Goal: Information Seeking & Learning: Compare options

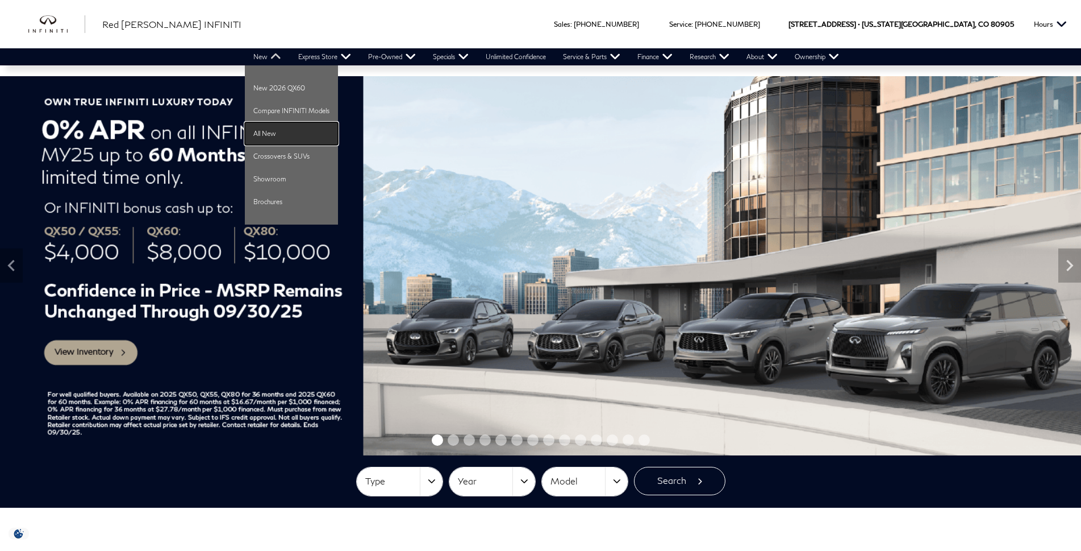
click at [263, 139] on link "All New" at bounding box center [291, 133] width 93 height 23
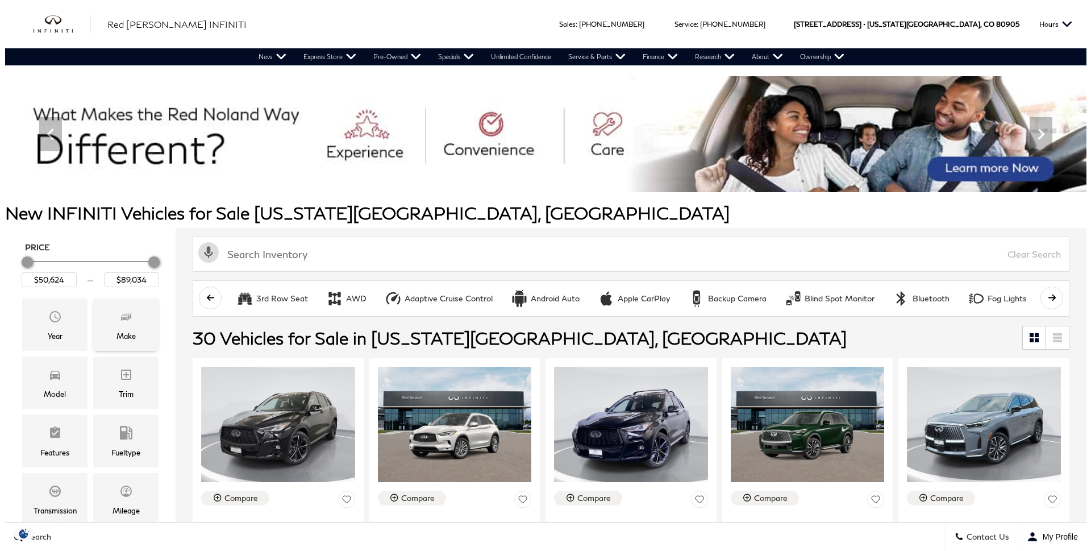
scroll to position [114, 0]
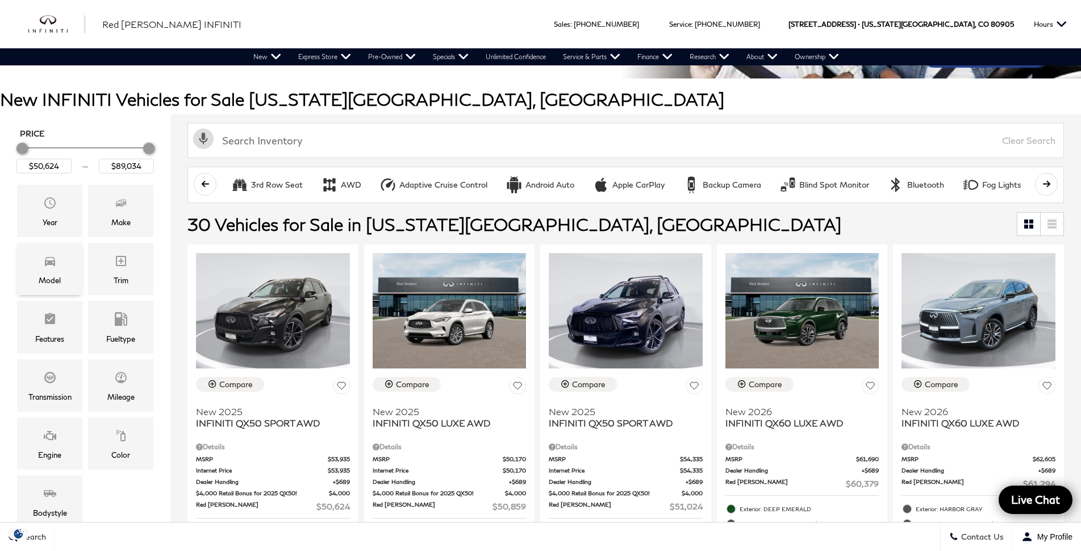
click at [61, 261] on div "Model" at bounding box center [49, 269] width 65 height 52
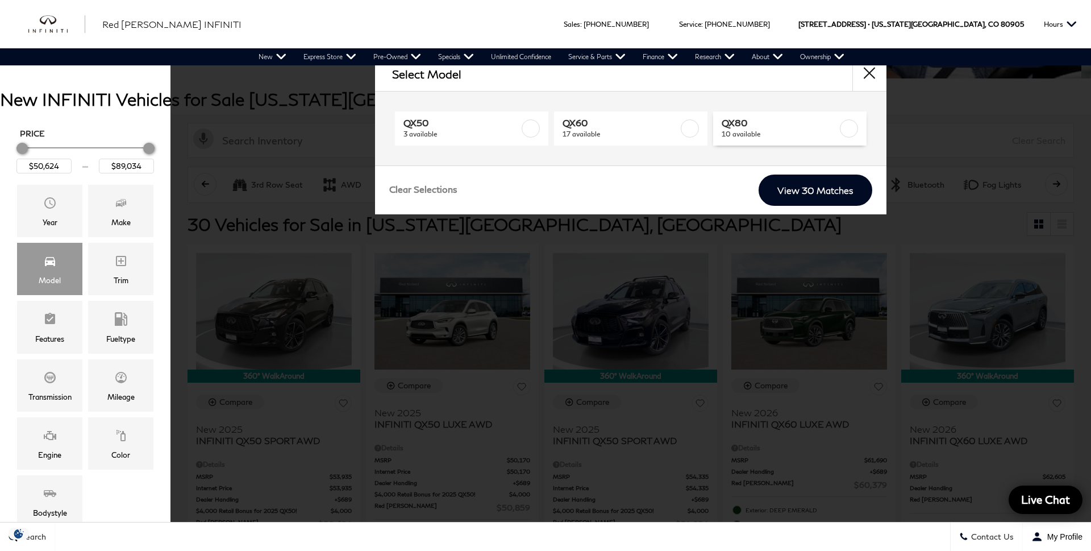
scroll to position [0, 0]
click at [794, 130] on span "10 available" at bounding box center [780, 133] width 116 height 11
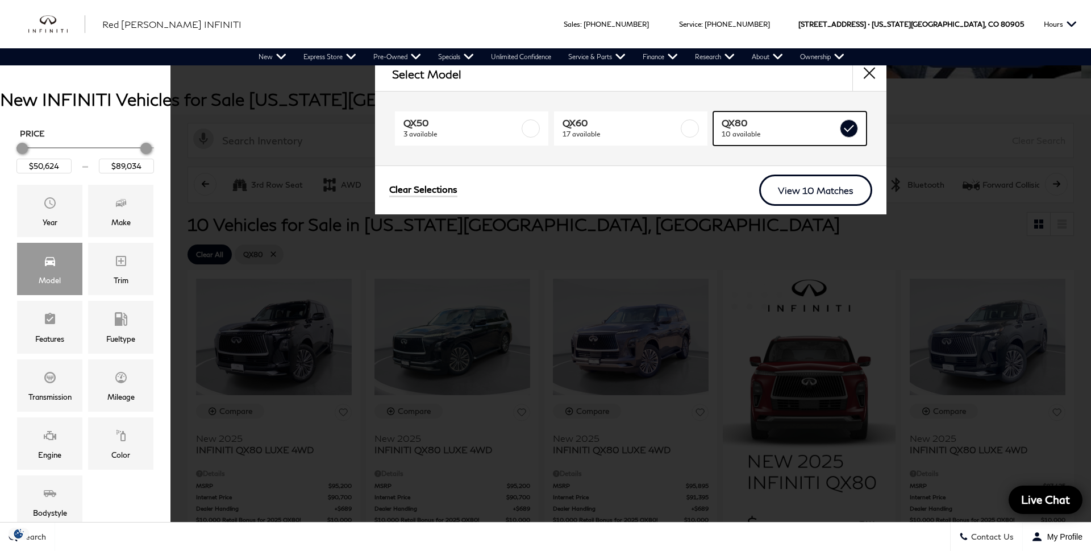
type input "$81,389"
checkbox input "true"
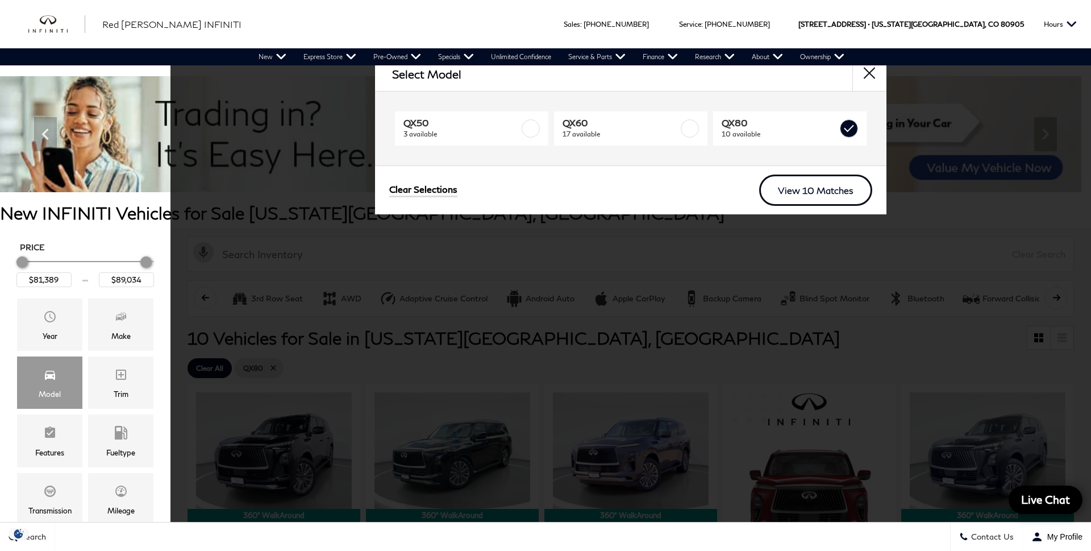
click at [804, 195] on link "View 10 Matches" at bounding box center [815, 189] width 113 height 31
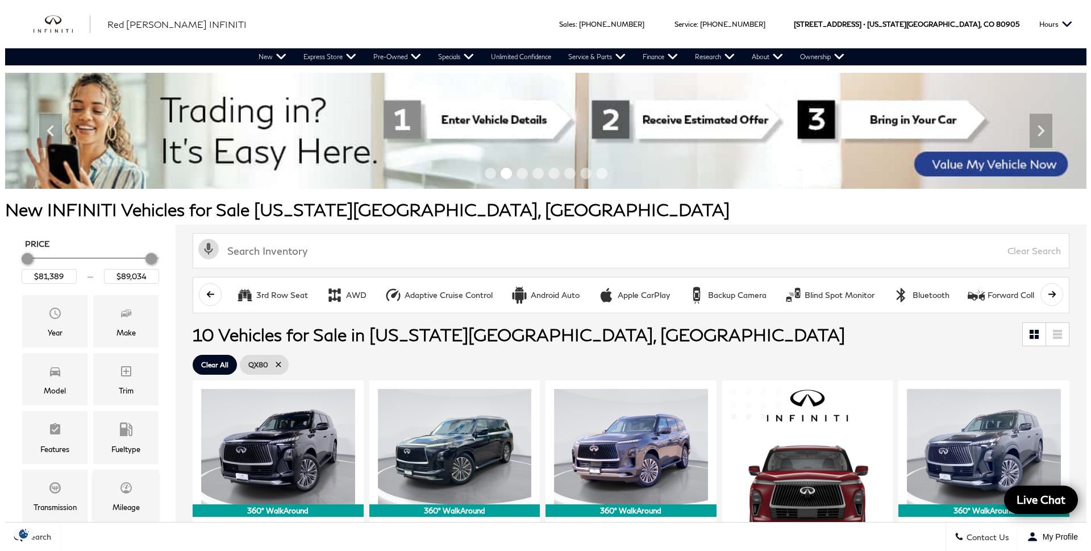
scroll to position [170, 0]
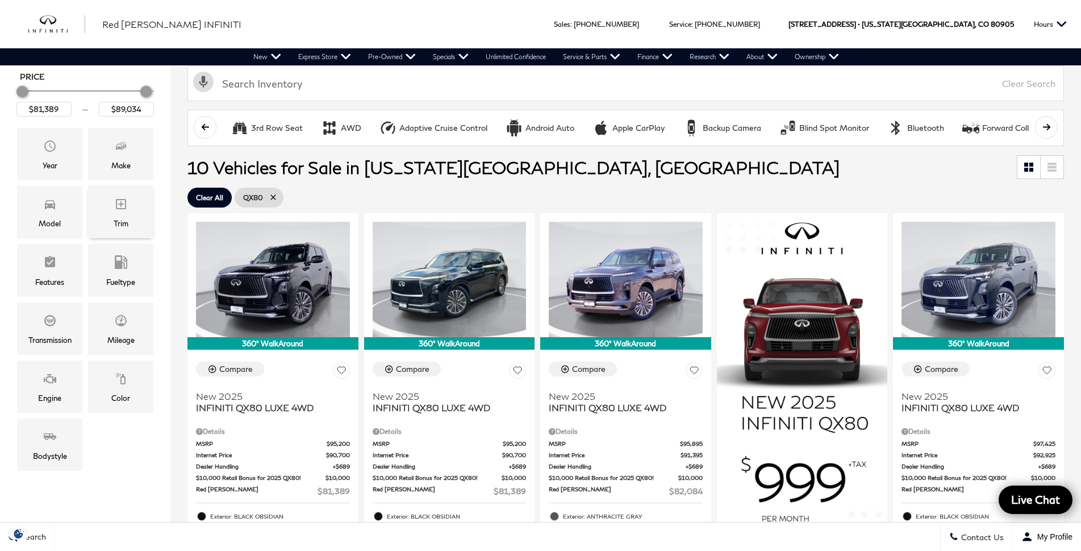
click at [128, 214] on div "Trim" at bounding box center [120, 212] width 65 height 52
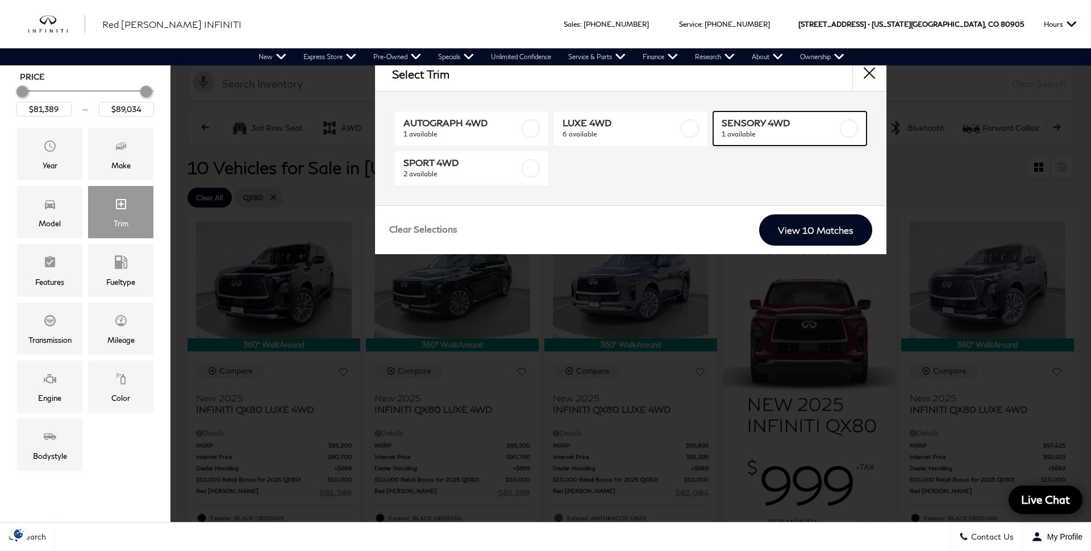
click at [775, 132] on span "1 available" at bounding box center [780, 133] width 116 height 11
type input "$89,034"
checkbox input "true"
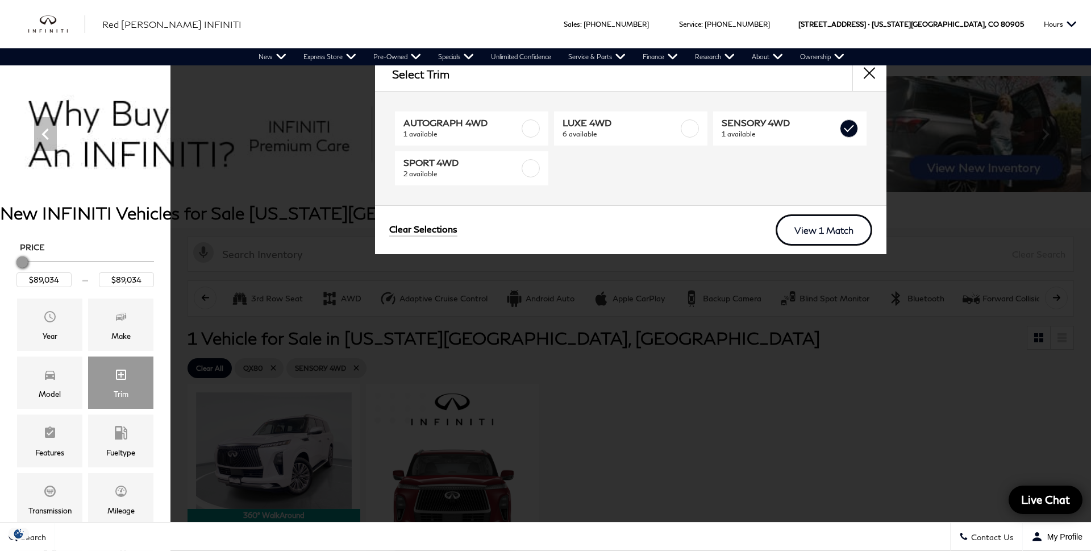
click at [848, 233] on link "View 1 Match" at bounding box center [824, 229] width 97 height 31
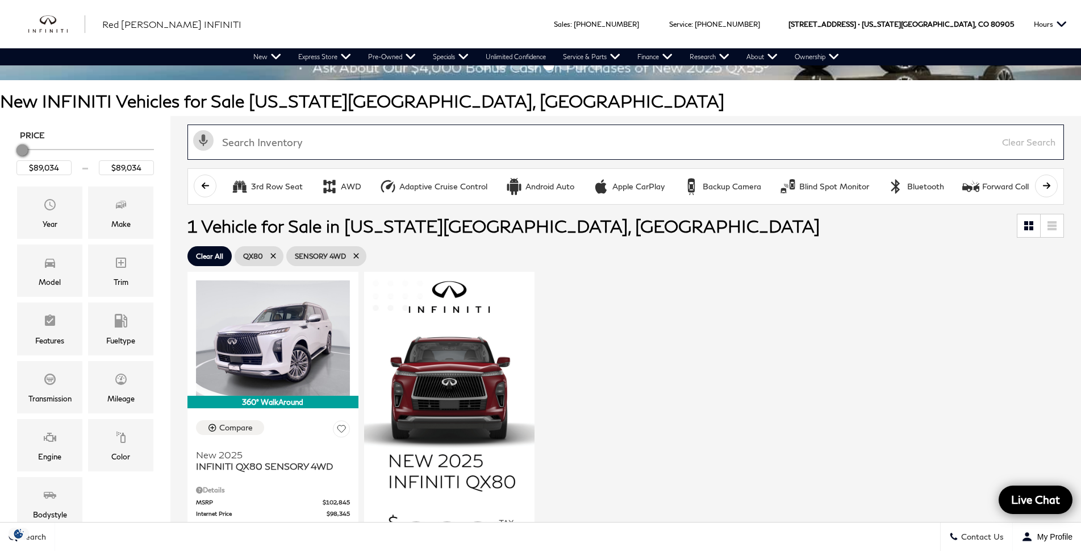
scroll to position [114, 0]
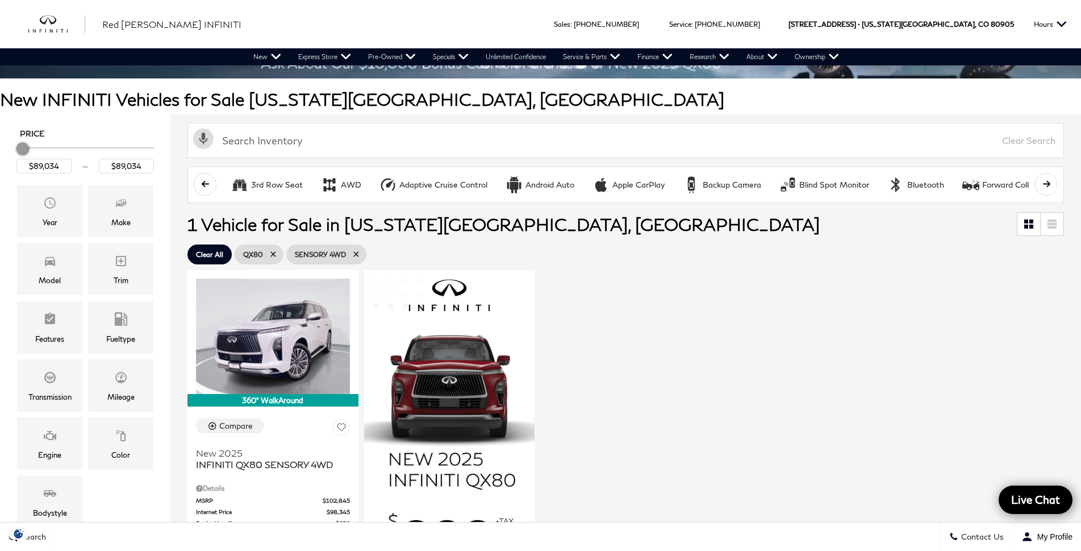
click at [352, 253] on icon at bounding box center [356, 253] width 9 height 9
type input "$81,389"
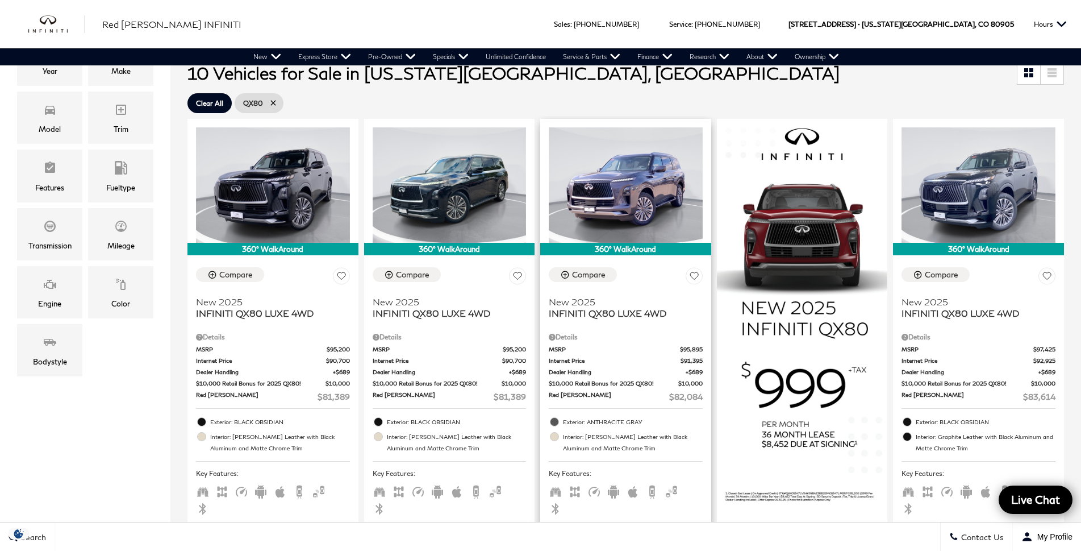
scroll to position [284, 0]
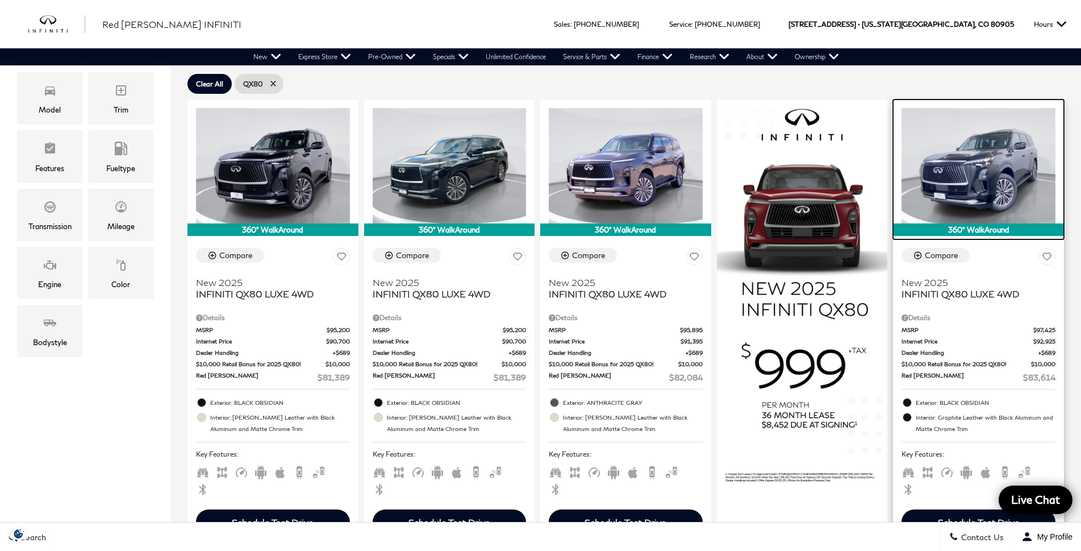
click at [1021, 160] on img at bounding box center [979, 165] width 154 height 115
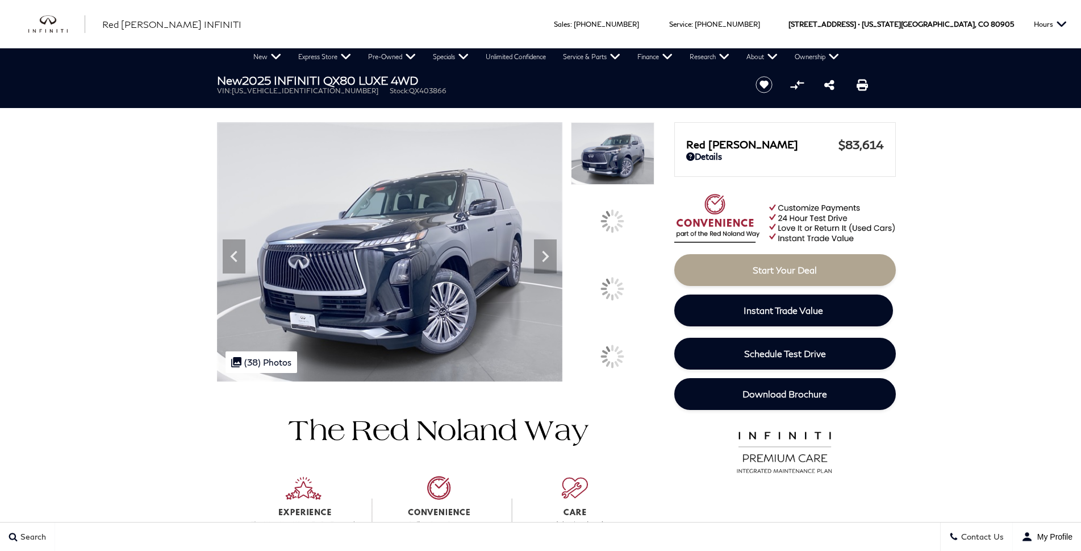
click at [557, 268] on icon at bounding box center [545, 256] width 23 height 23
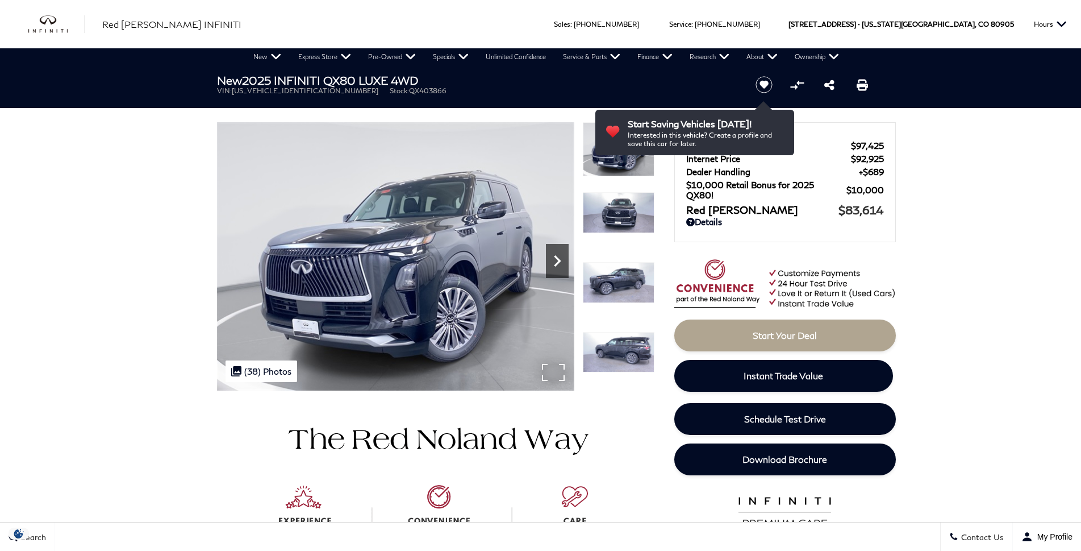
click at [557, 255] on icon "Next" at bounding box center [557, 260] width 23 height 23
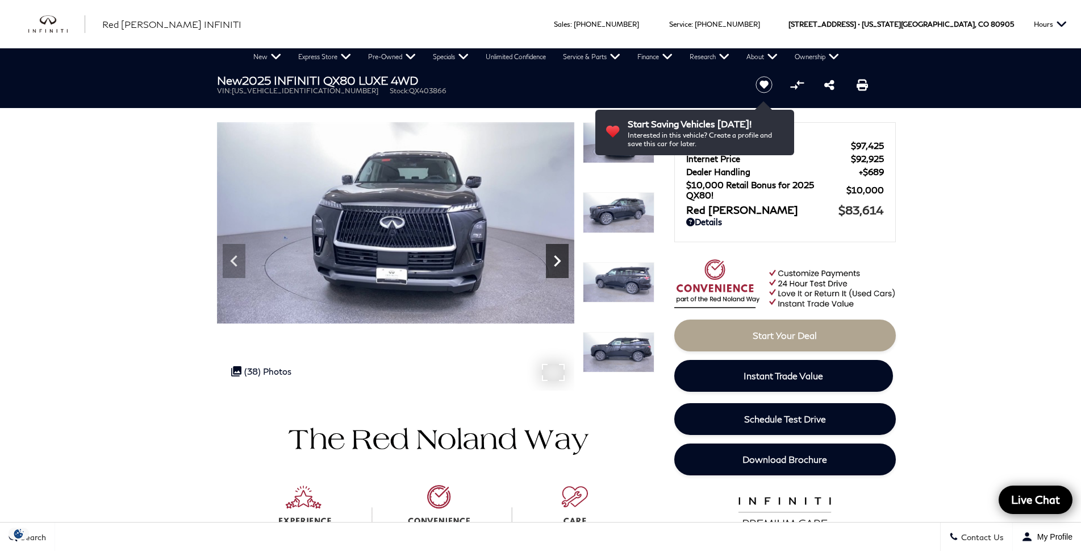
click at [557, 255] on icon "Next" at bounding box center [557, 260] width 23 height 23
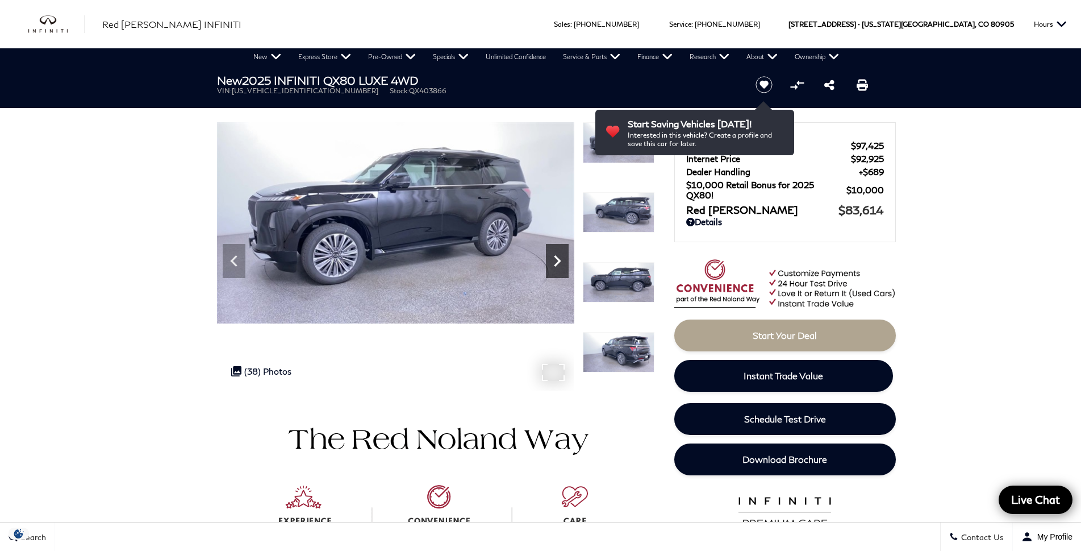
click at [557, 255] on icon "Next" at bounding box center [557, 260] width 23 height 23
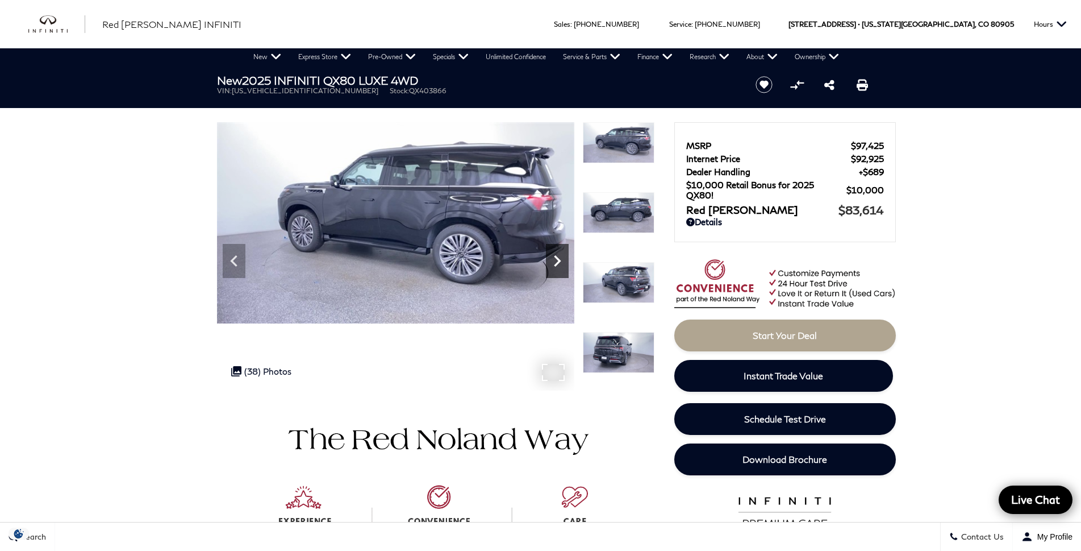
click at [557, 255] on icon "Next" at bounding box center [557, 260] width 23 height 23
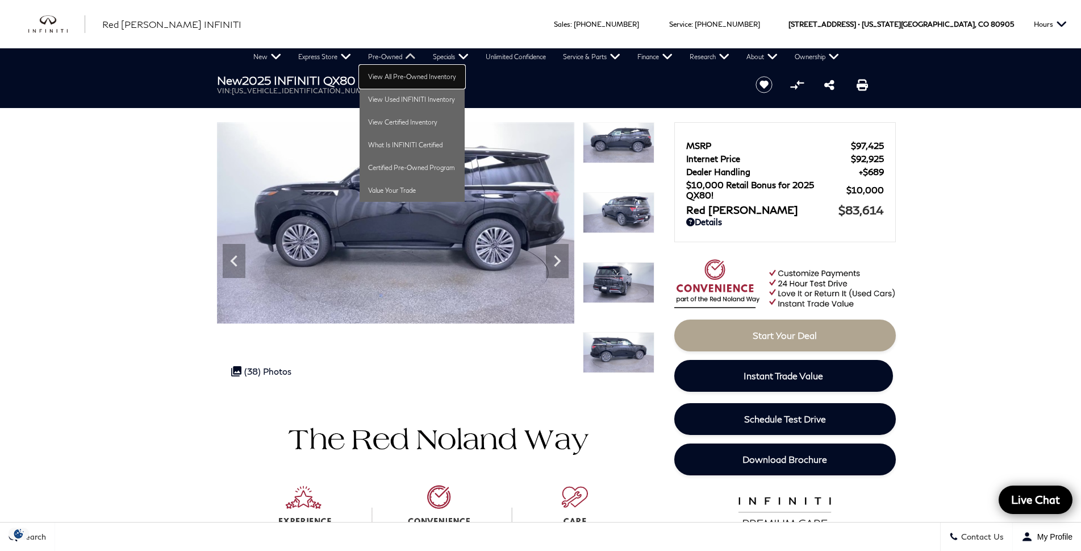
click at [388, 74] on link "View All Pre-Owned Inventory" at bounding box center [412, 76] width 105 height 23
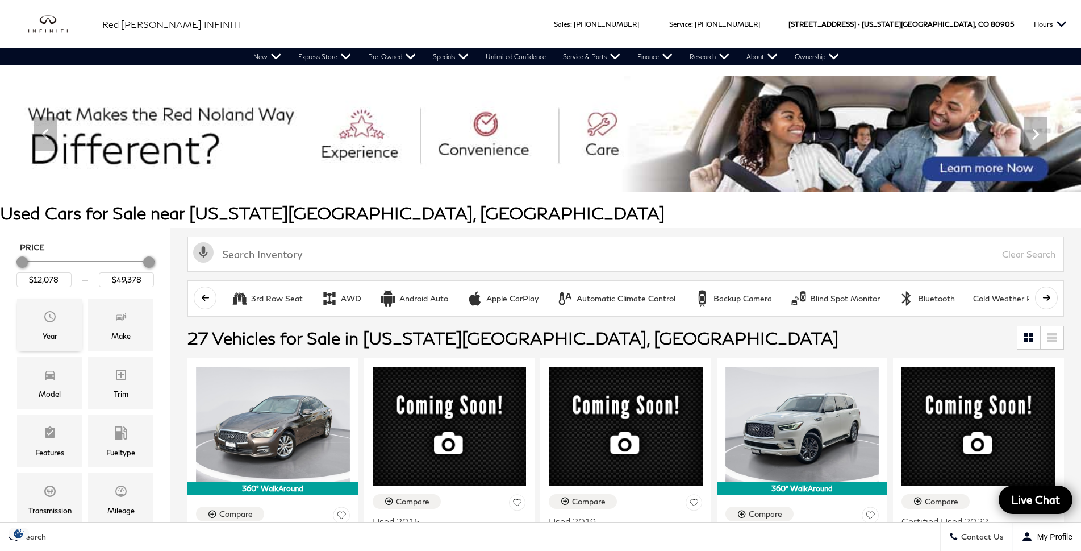
click at [65, 320] on div "Year" at bounding box center [49, 324] width 65 height 52
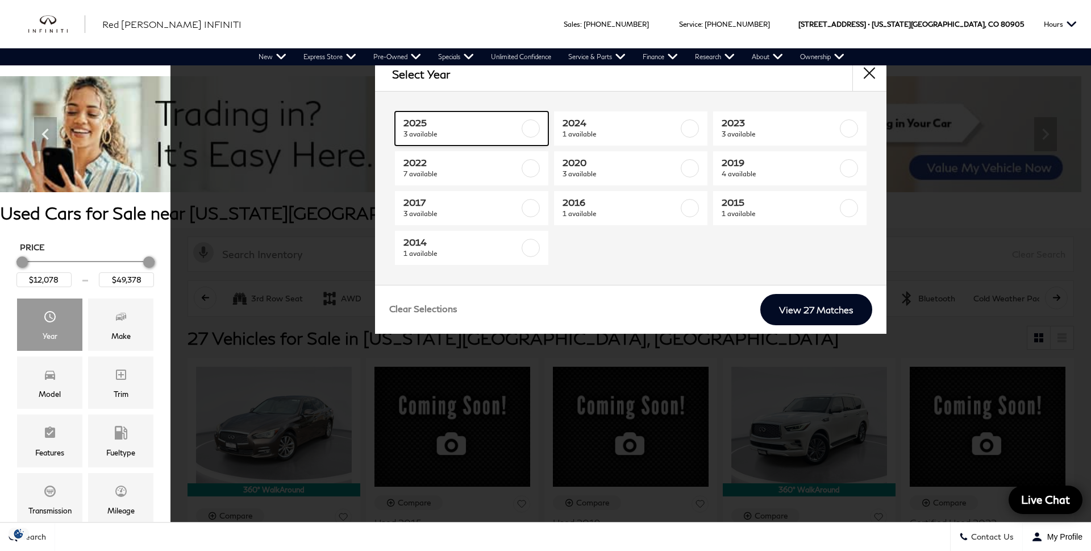
click at [494, 126] on span "2025" at bounding box center [461, 122] width 116 height 11
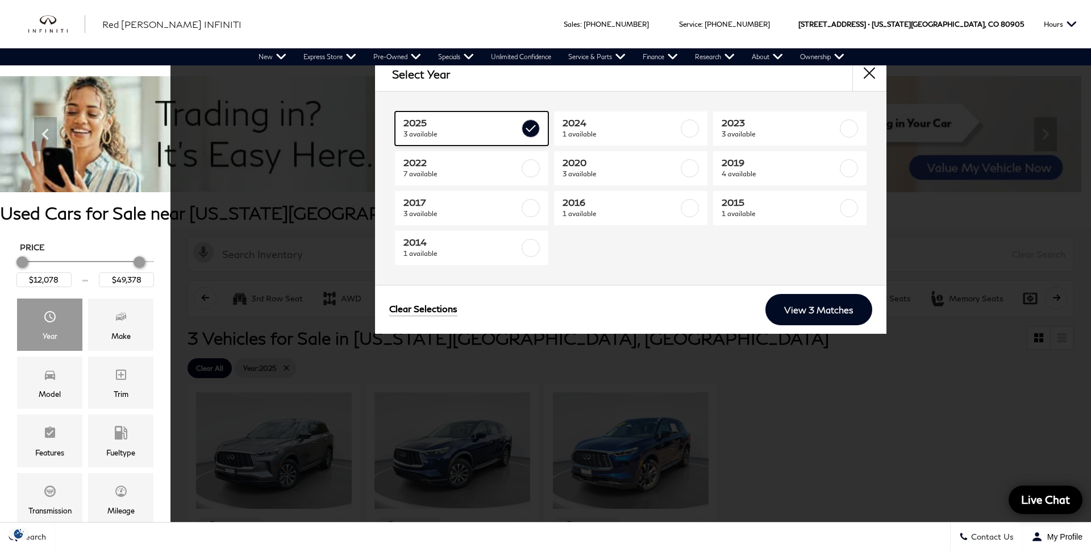
type input "$46,678"
checkbox input "true"
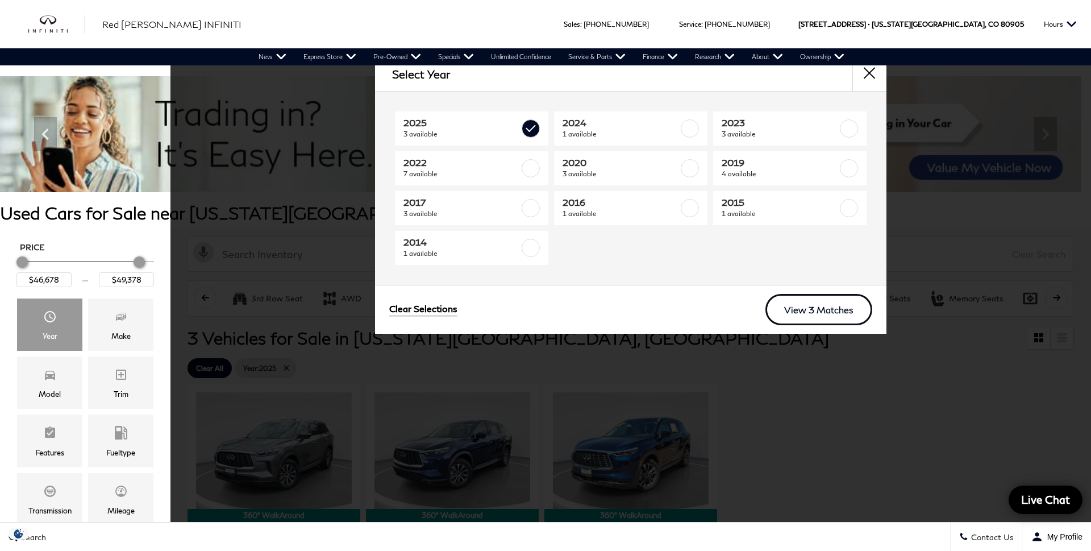
click at [852, 311] on link "View 3 Matches" at bounding box center [818, 309] width 107 height 31
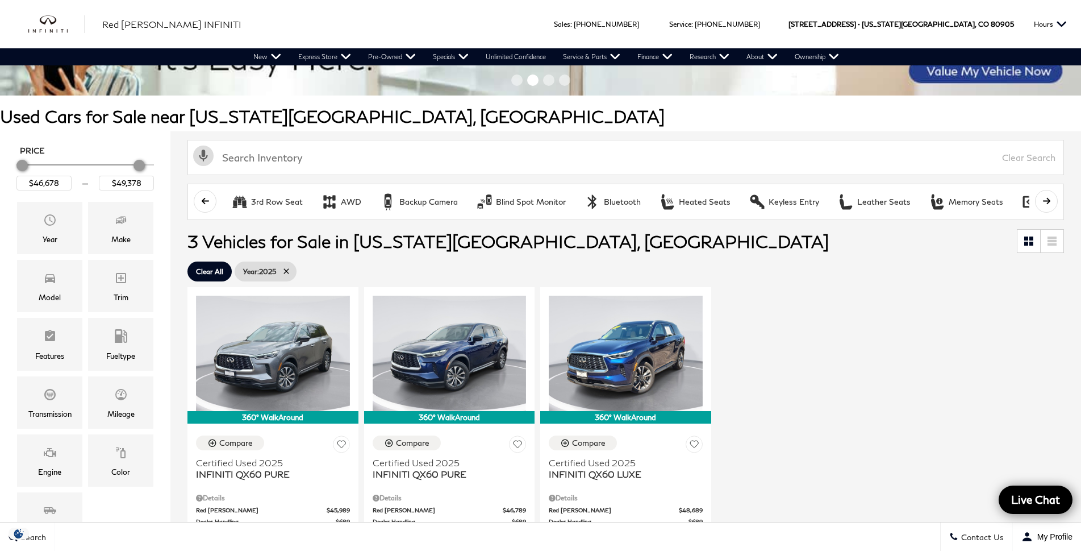
scroll to position [170, 0]
